Goal: Check status: Check status

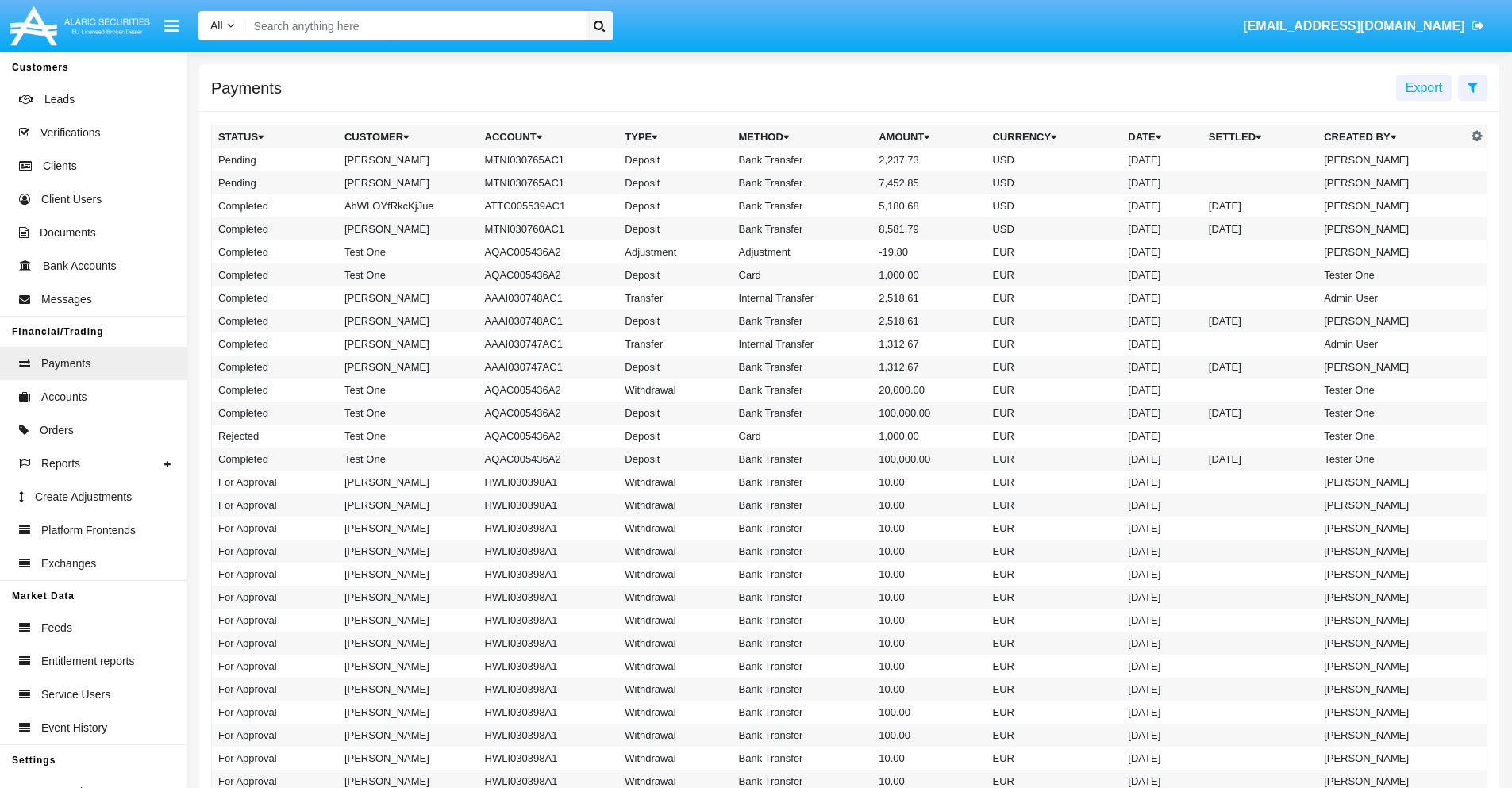
click at [1472, 86] on icon at bounding box center [1472, 87] width 10 height 13
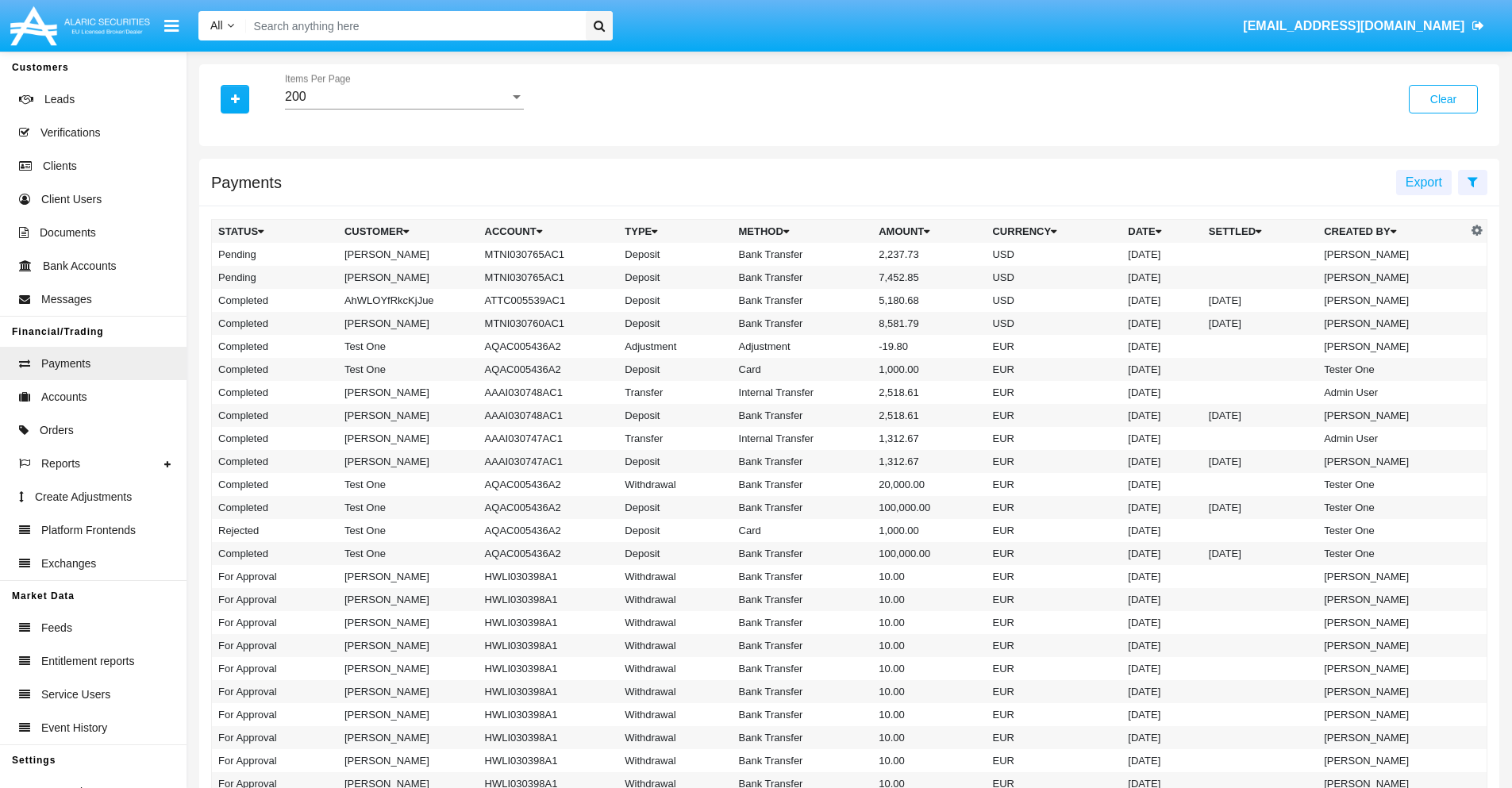
click at [404, 97] on div "200" at bounding box center [398, 97] width 225 height 14
click at [404, 109] on span "10" at bounding box center [405, 109] width 239 height 38
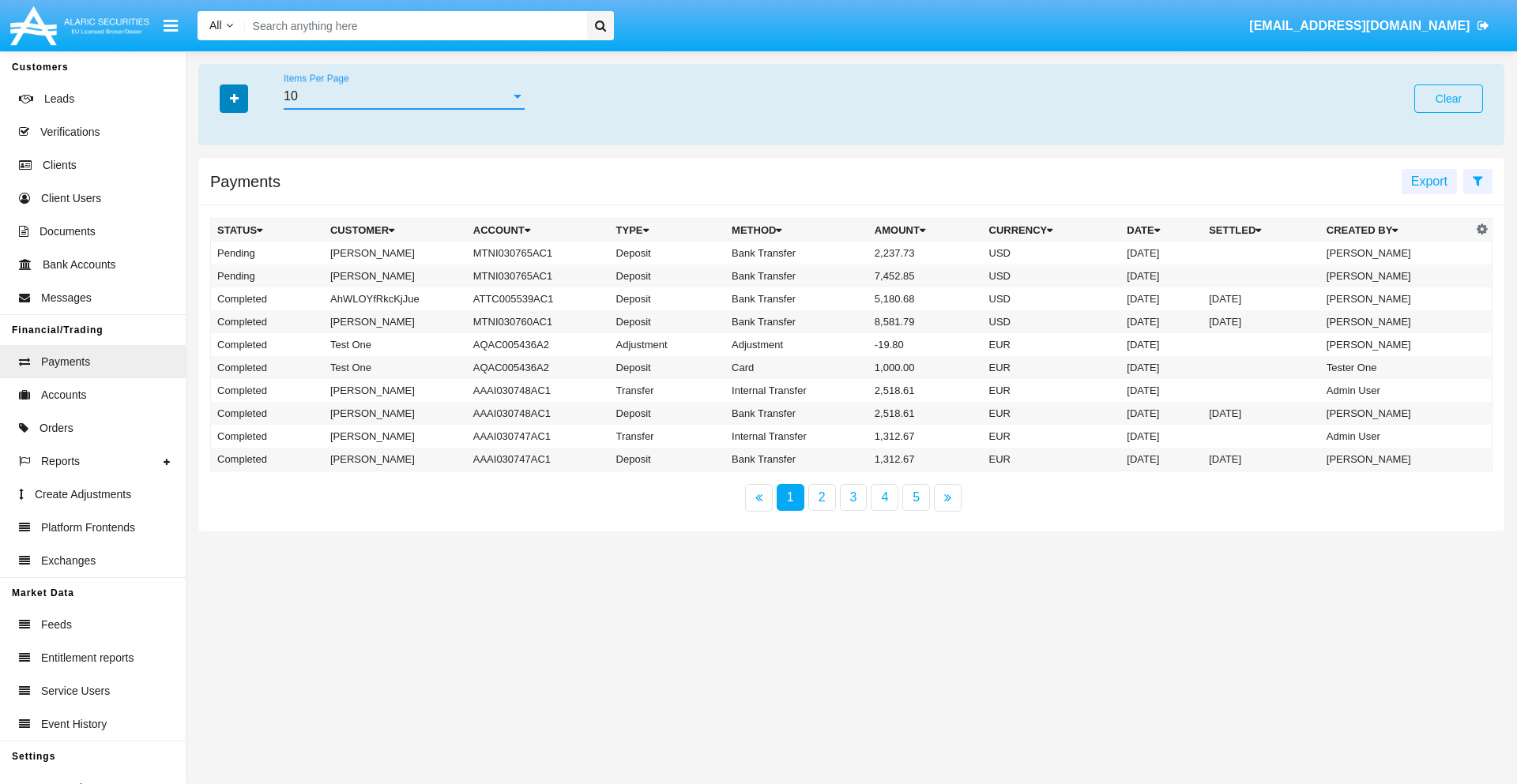
click at [234, 98] on icon "button" at bounding box center [235, 98] width 9 height 11
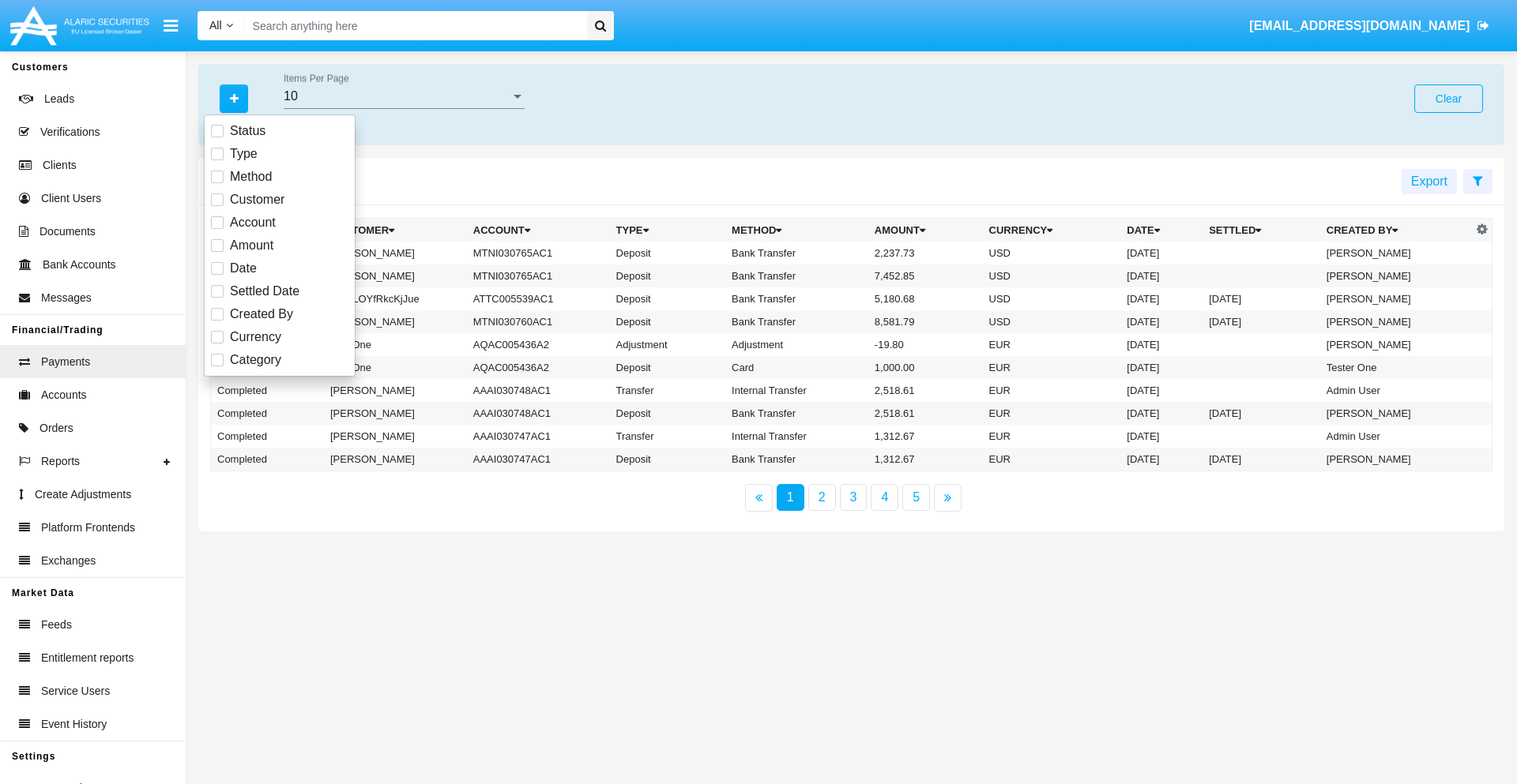
click at [247, 131] on span "Status" at bounding box center [248, 131] width 36 height 19
click at [218, 138] on input "Status" at bounding box center [217, 138] width 1 height 1
checkbox input "true"
click at [234, 98] on icon "button" at bounding box center [235, 98] width 9 height 11
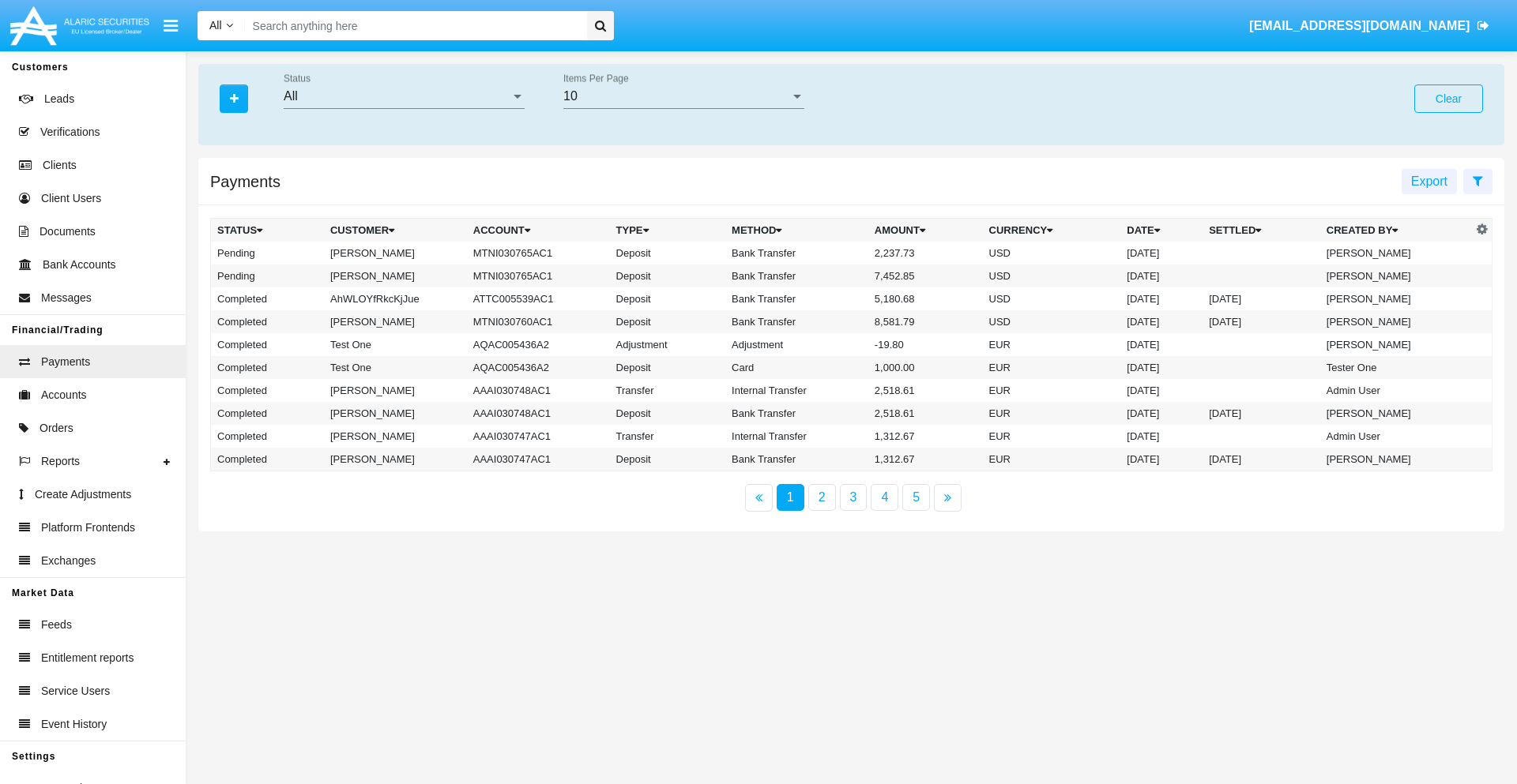
click at [404, 97] on div "All" at bounding box center [397, 97] width 227 height 14
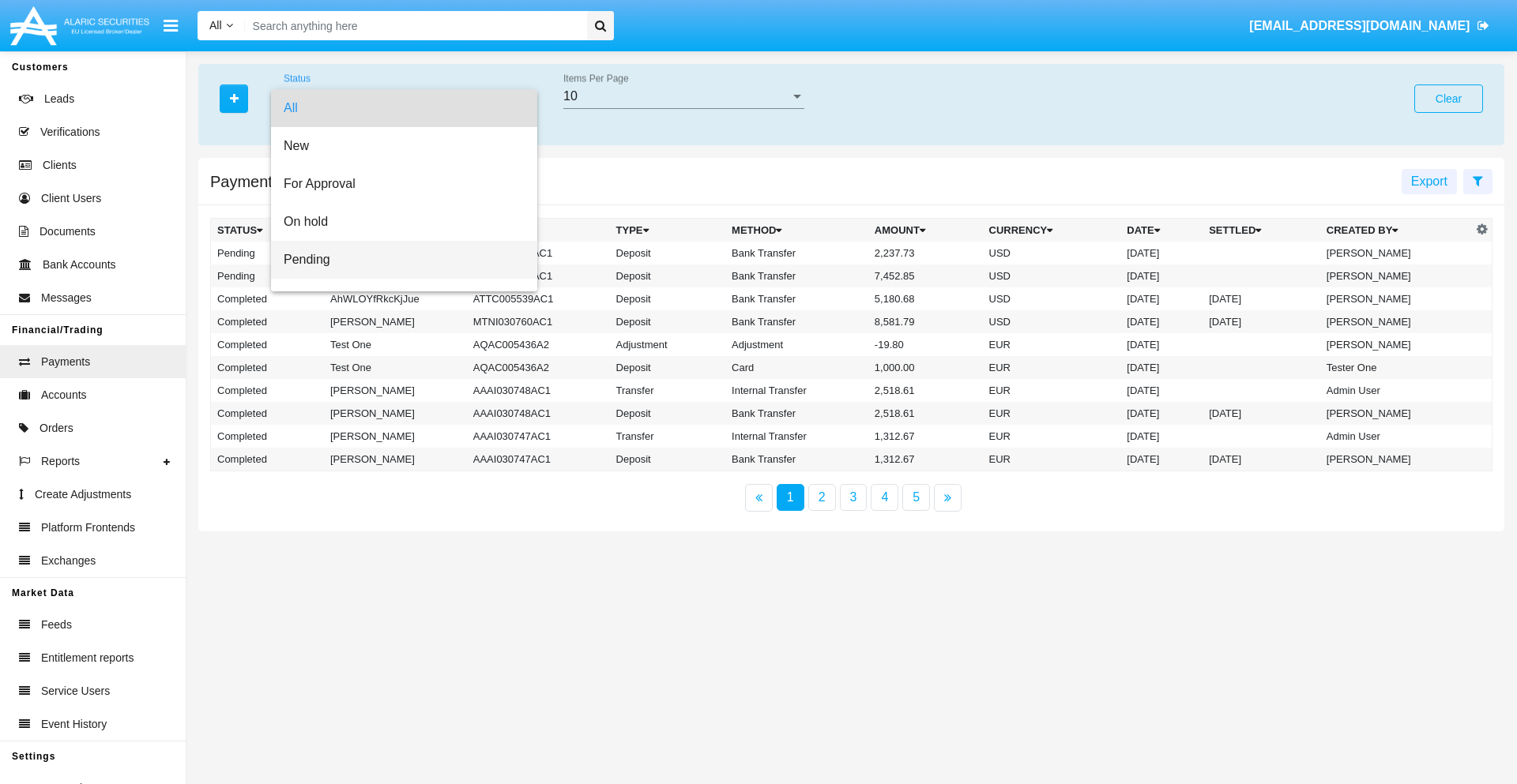
click at [398, 260] on span "Pending" at bounding box center [404, 260] width 241 height 38
